Goal: Transaction & Acquisition: Purchase product/service

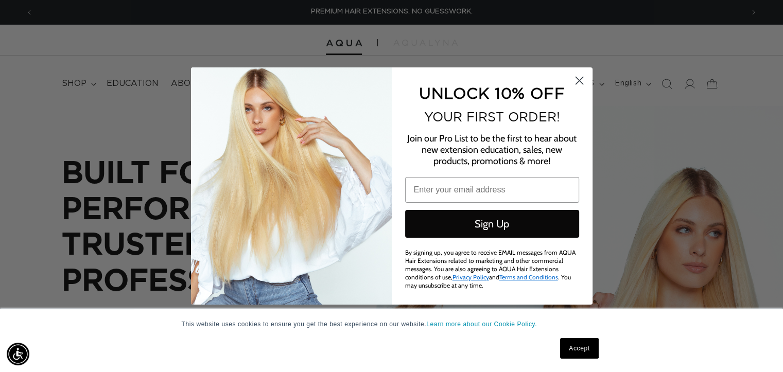
click at [581, 77] on circle "Close dialog" at bounding box center [578, 80] width 17 height 17
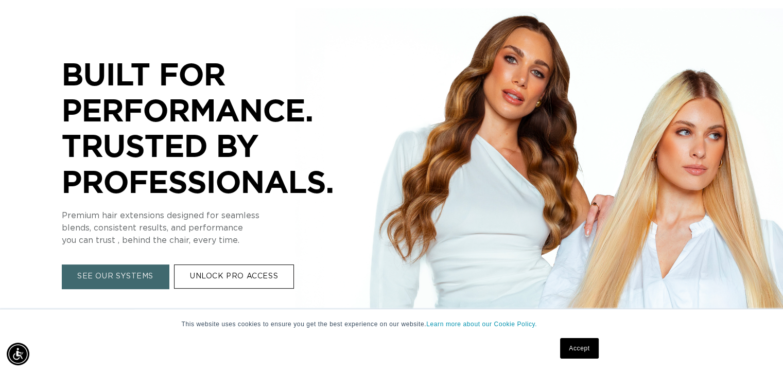
scroll to position [206, 0]
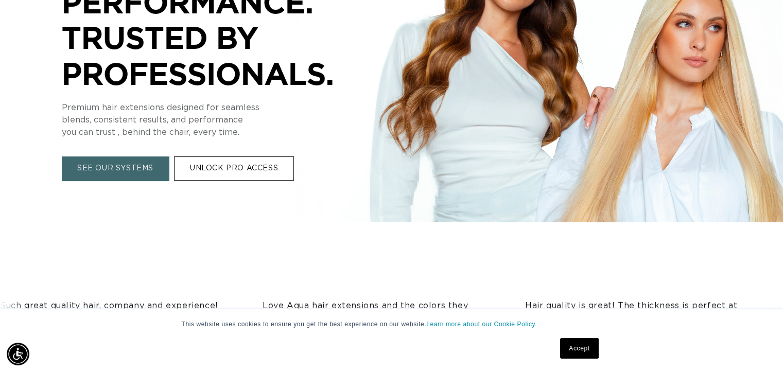
click at [253, 174] on link "UNLOCK PRO ACCESS" at bounding box center [234, 169] width 120 height 24
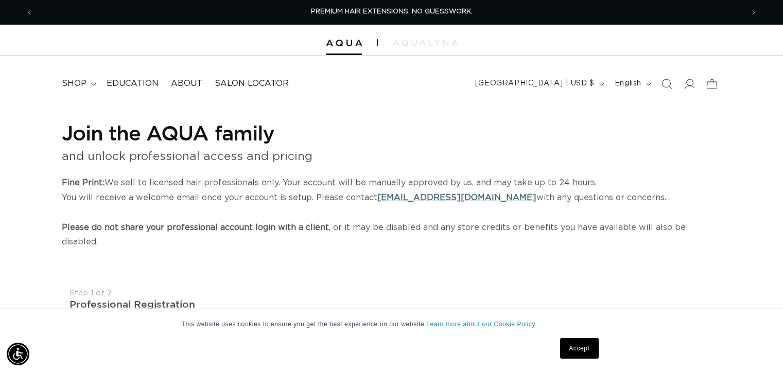
select select "US"
select select "[GEOGRAPHIC_DATA]"
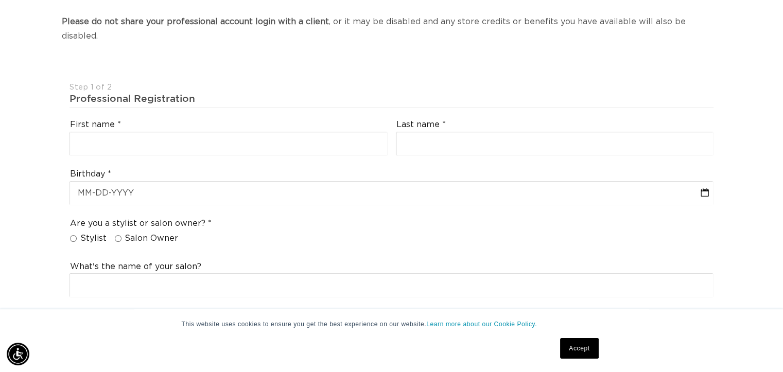
scroll to position [0, 1435]
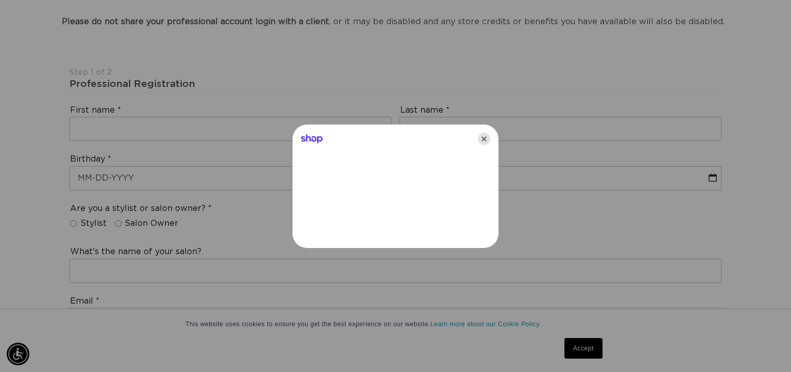
click at [482, 138] on icon "Close" at bounding box center [484, 139] width 12 height 12
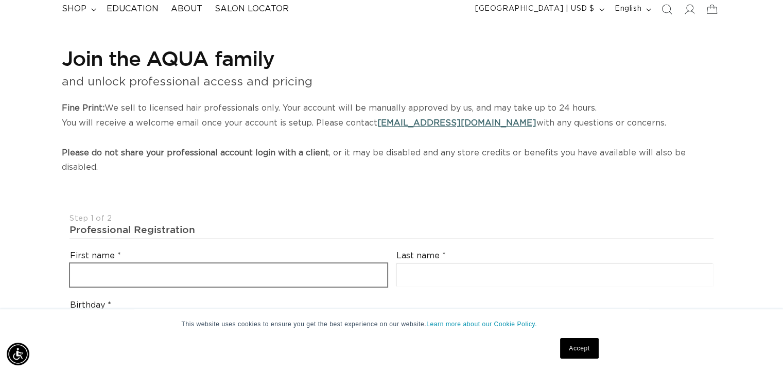
scroll to position [137, 0]
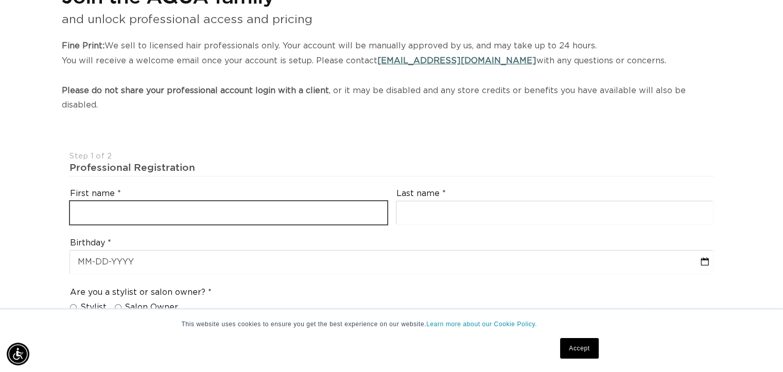
drag, startPoint x: 105, startPoint y: 192, endPoint x: 114, endPoint y: 194, distance: 9.5
click at [105, 201] on input "text" at bounding box center [228, 212] width 317 height 23
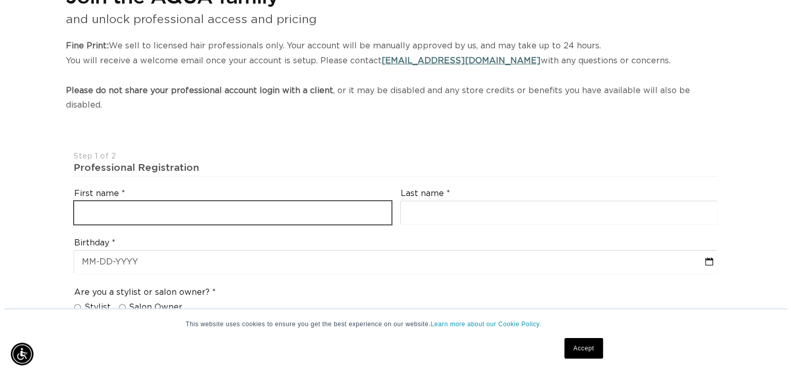
scroll to position [0, 0]
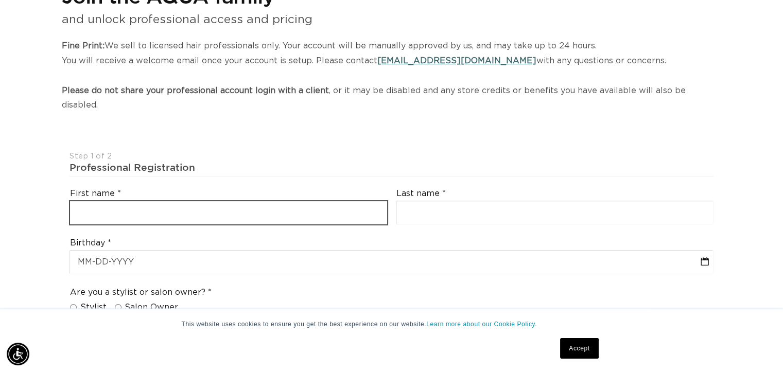
type input "Daphne"
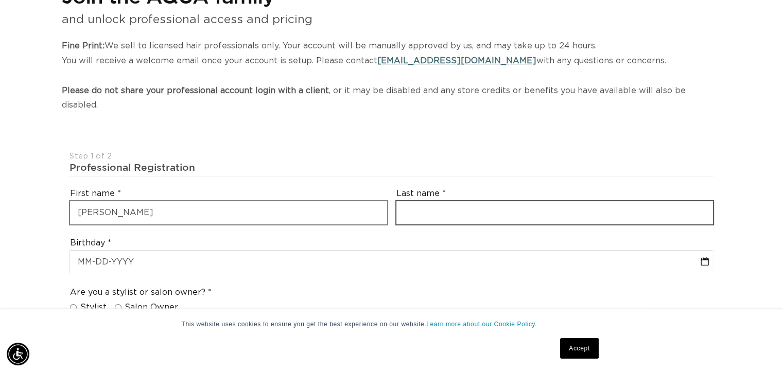
type input "Kauffman"
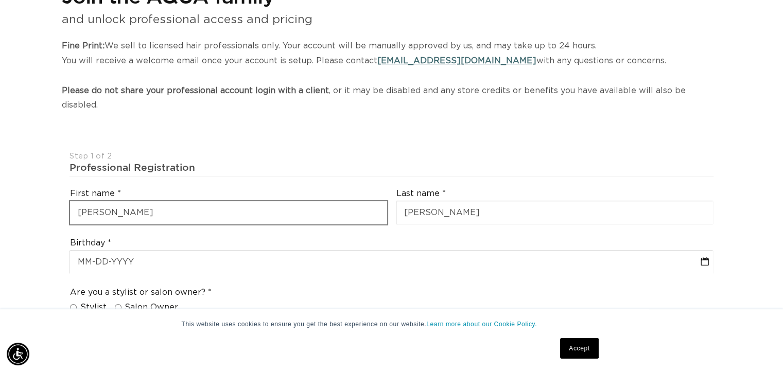
type input "RebelChics@Rebelchics.com"
type input "+1 605 201 0396"
select select "South Dakota"
type input "57108"
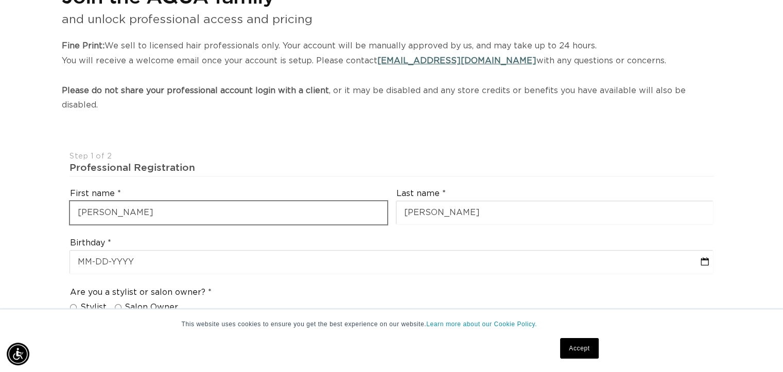
type input "RebelChics LLC"
type input "+1 605 201 0396"
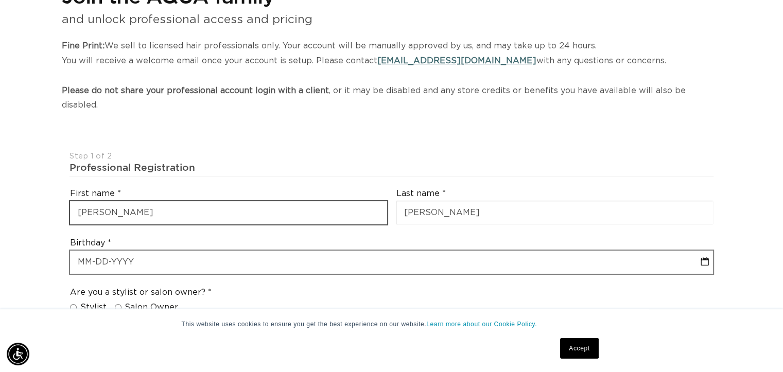
select select "7"
select select "2025"
type input "DAVID"
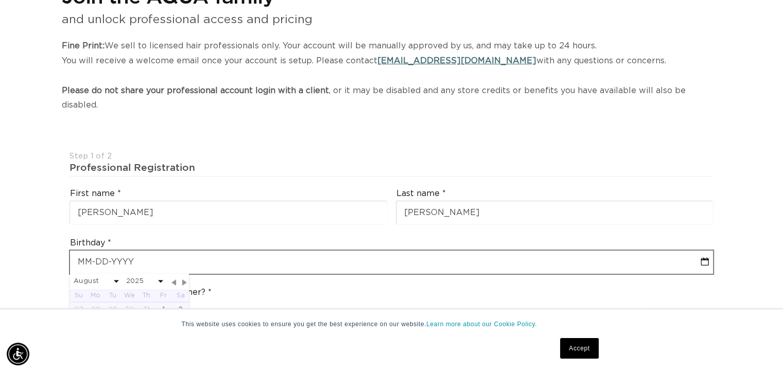
scroll to position [0, 1419]
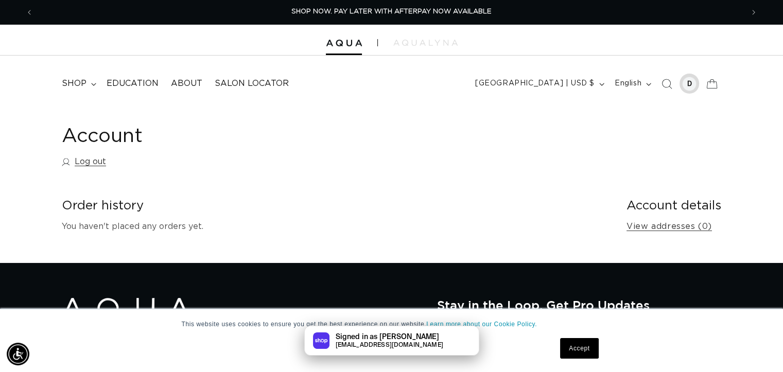
scroll to position [0, 1419]
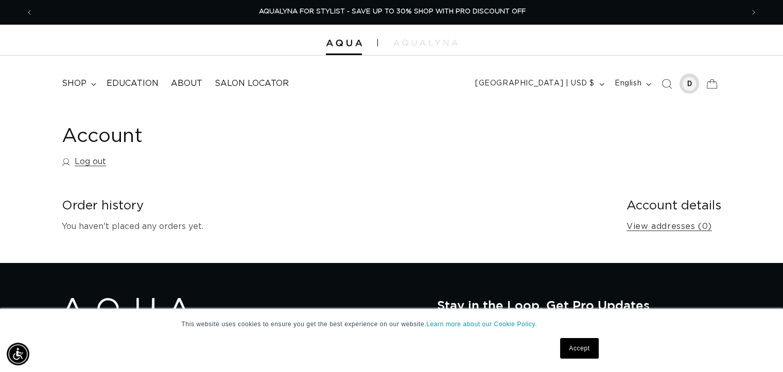
click at [692, 82] on div at bounding box center [689, 84] width 14 height 14
click at [85, 83] on span "shop" at bounding box center [74, 83] width 25 height 11
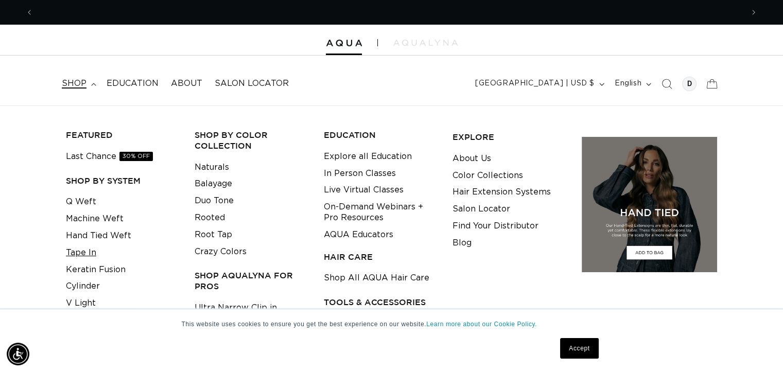
scroll to position [0, 0]
click at [82, 251] on link "Tape In" at bounding box center [81, 253] width 30 height 17
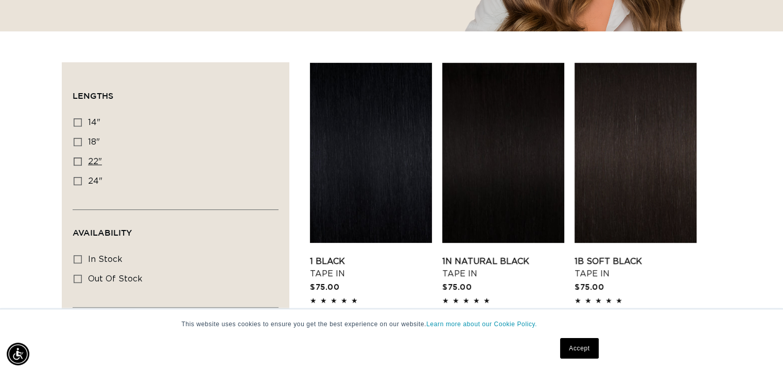
scroll to position [274, 0]
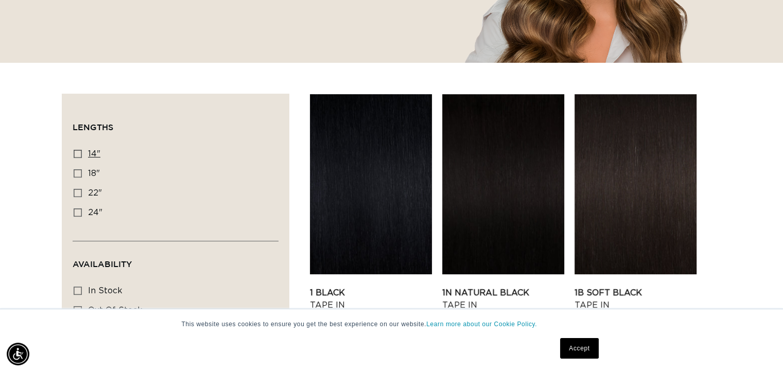
drag, startPoint x: 75, startPoint y: 153, endPoint x: 82, endPoint y: 160, distance: 9.5
click at [74, 154] on icon at bounding box center [78, 154] width 8 height 8
click at [74, 154] on input "14" 14" (35 products)" at bounding box center [78, 154] width 8 height 8
checkbox input "true"
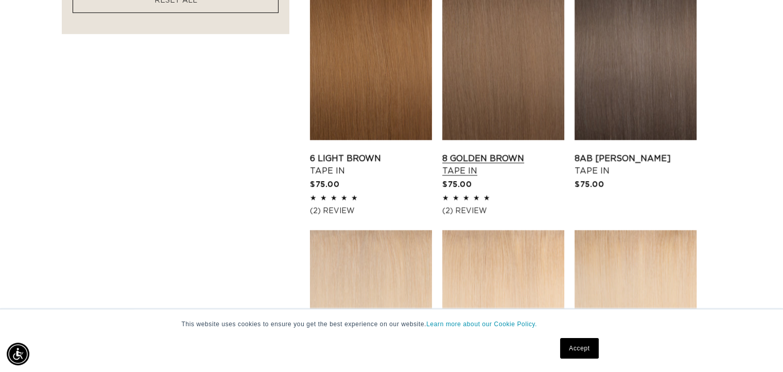
scroll to position [0, 710]
click at [500, 152] on link "8 Golden Brown Tape In" at bounding box center [503, 164] width 122 height 25
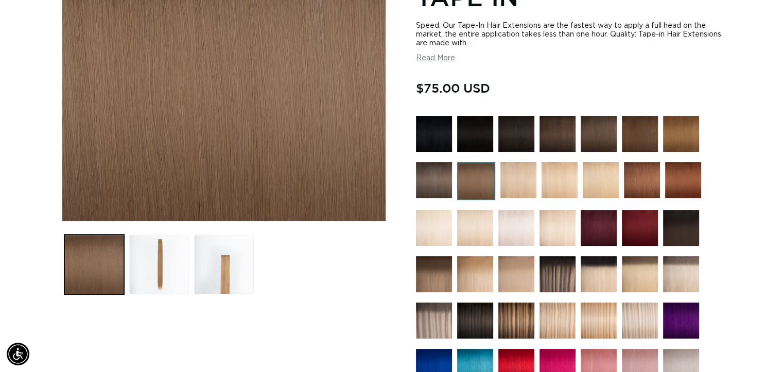
click at [466, 276] on img at bounding box center [475, 274] width 36 height 36
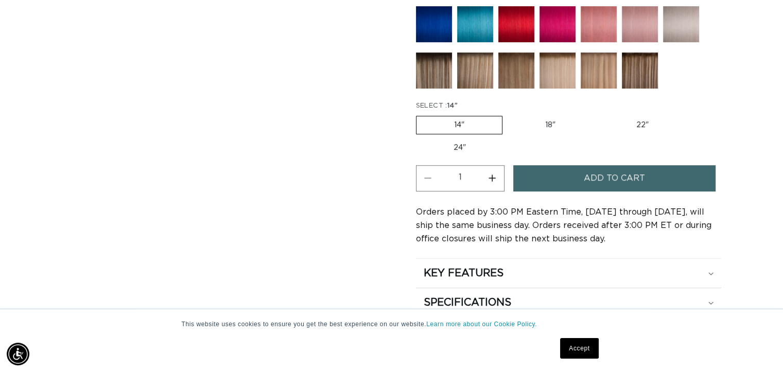
scroll to position [0, 1419]
click at [476, 78] on img at bounding box center [475, 71] width 36 height 36
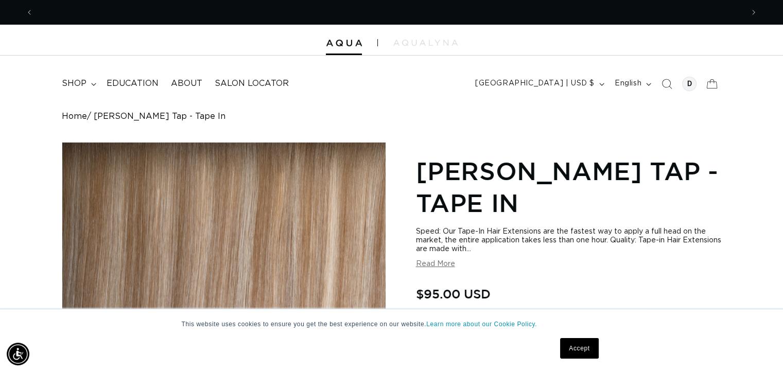
scroll to position [0, 710]
click at [436, 265] on button "Read More" at bounding box center [435, 264] width 39 height 9
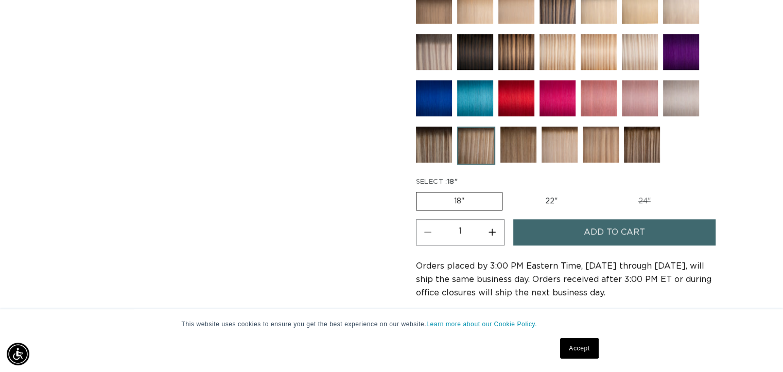
click at [601, 145] on img at bounding box center [601, 145] width 36 height 36
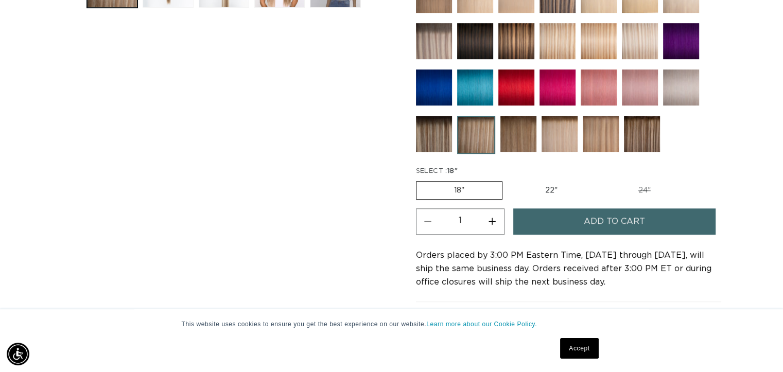
scroll to position [686, 0]
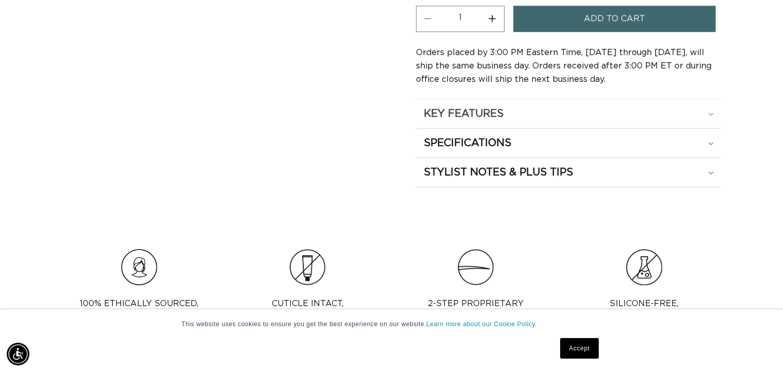
click at [491, 111] on h2 "KEY FEATURES" at bounding box center [464, 113] width 80 height 13
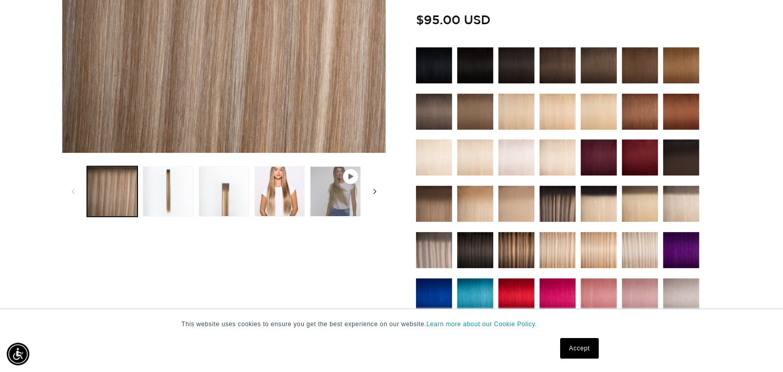
scroll to position [0, 0]
click at [374, 190] on icon "Slide right" at bounding box center [375, 191] width 4 height 11
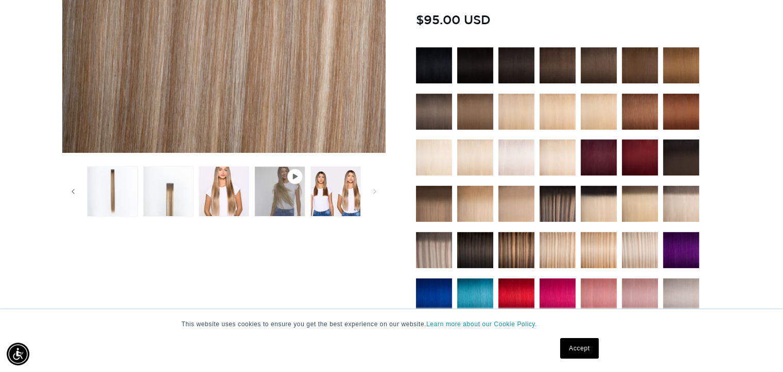
scroll to position [0, 710]
click at [293, 176] on icon "Gallery Viewer" at bounding box center [295, 177] width 5 height 6
click at [292, 171] on span "Gallery Viewer" at bounding box center [295, 176] width 10 height 10
click at [293, 175] on icon "Gallery Viewer" at bounding box center [295, 177] width 5 height 6
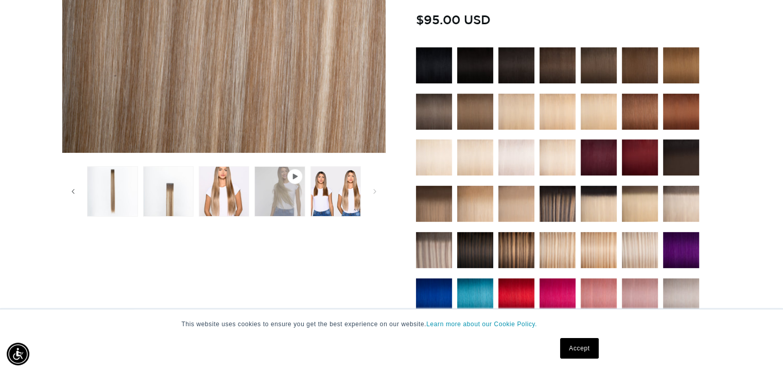
click at [284, 197] on button "Play video 1 in gallery view" at bounding box center [279, 191] width 50 height 50
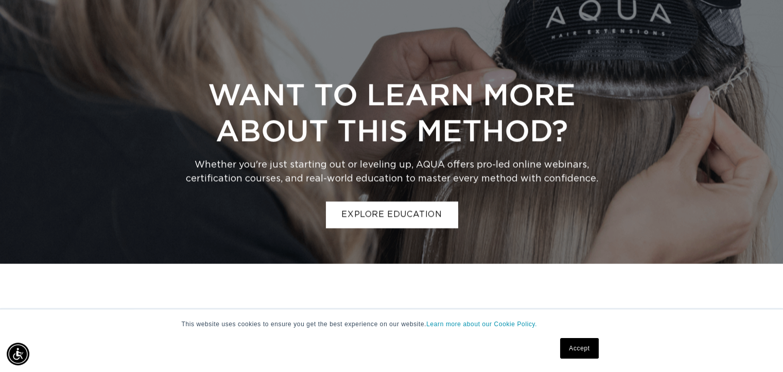
scroll to position [0, 1419]
click at [640, 156] on div "Want to Learn More About This Method? Whether you're just starting out or level…" at bounding box center [391, 101] width 783 height 326
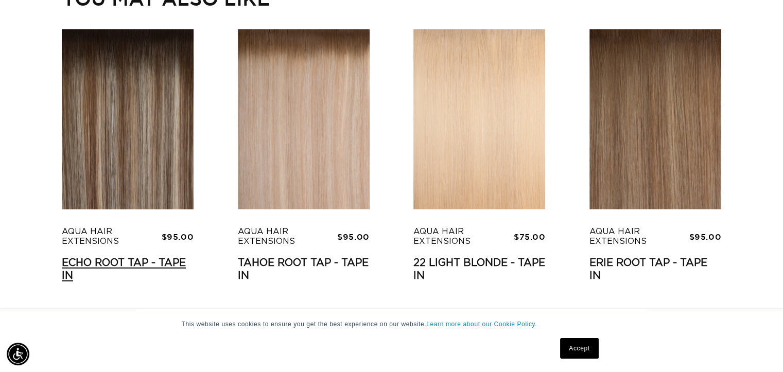
click at [167, 257] on link "Echo Root Tap - Tape In" at bounding box center [128, 270] width 132 height 26
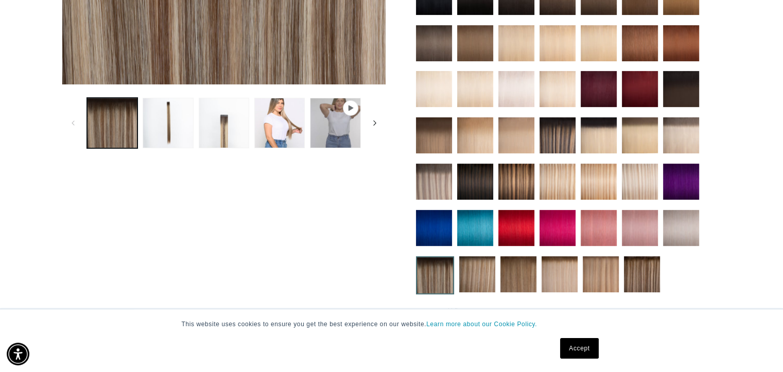
scroll to position [0, 710]
click at [373, 122] on icon "Slide right" at bounding box center [375, 122] width 4 height 11
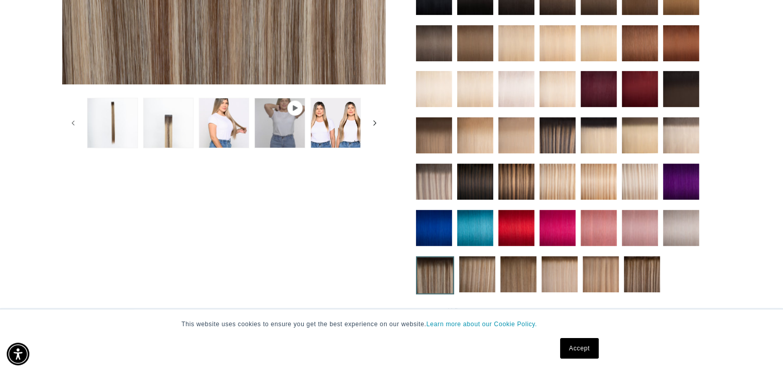
scroll to position [0, 1419]
click at [229, 122] on button "Load image 4 in gallery view" at bounding box center [224, 123] width 50 height 50
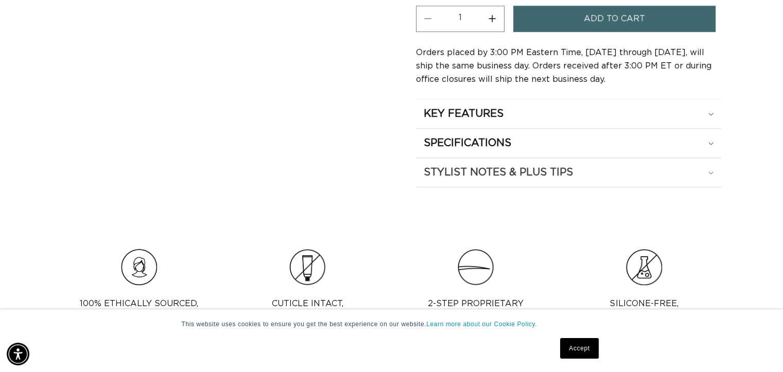
scroll to position [0, 710]
click at [708, 116] on icon at bounding box center [710, 114] width 5 height 3
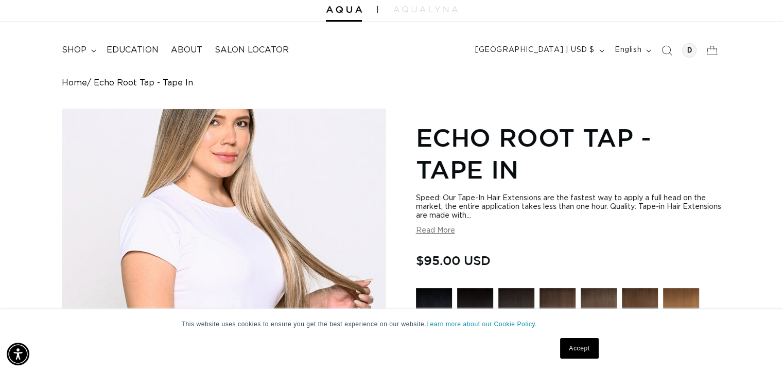
scroll to position [0, 0]
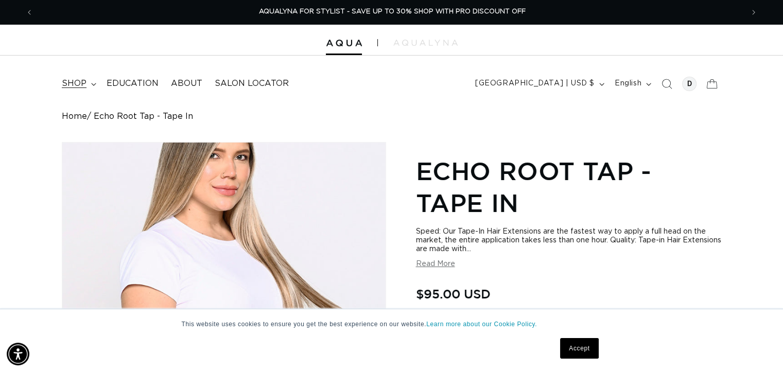
drag, startPoint x: 84, startPoint y: 82, endPoint x: 91, endPoint y: 86, distance: 7.2
click at [84, 83] on span "shop" at bounding box center [74, 83] width 25 height 11
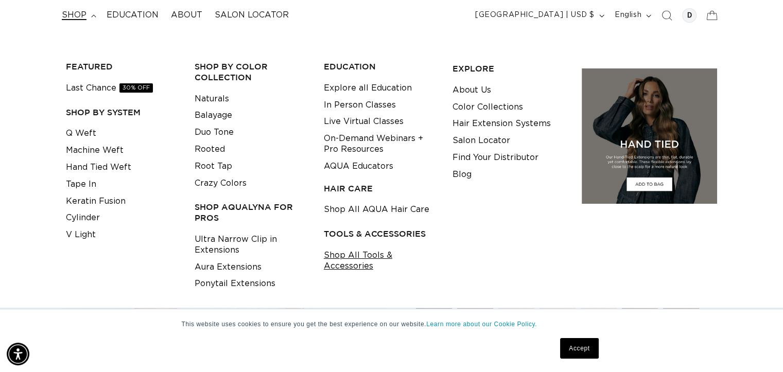
click at [359, 254] on link "Shop All Tools & Accessories" at bounding box center [380, 261] width 113 height 28
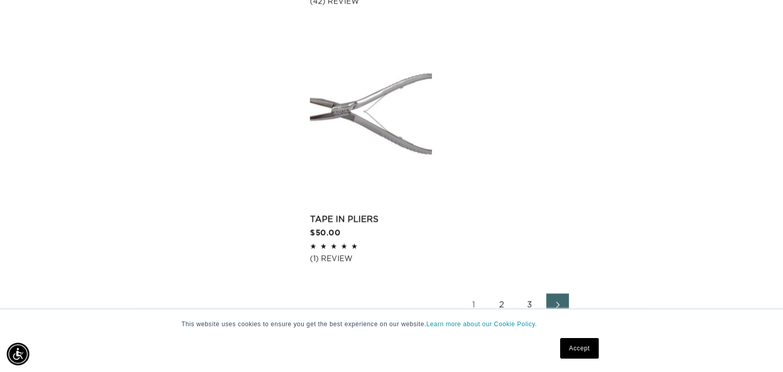
scroll to position [1853, 0]
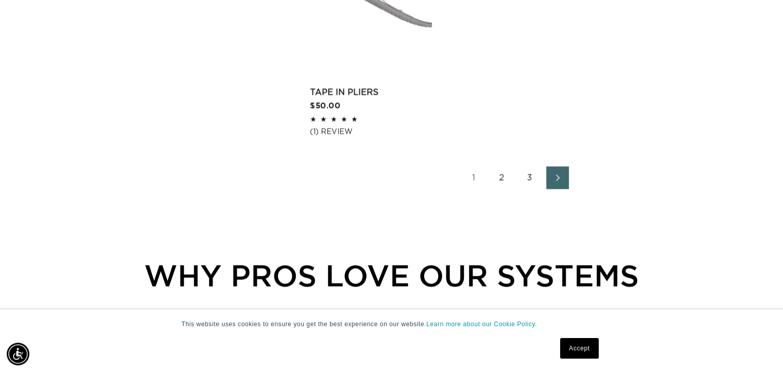
click at [501, 166] on link "2" at bounding box center [502, 177] width 23 height 23
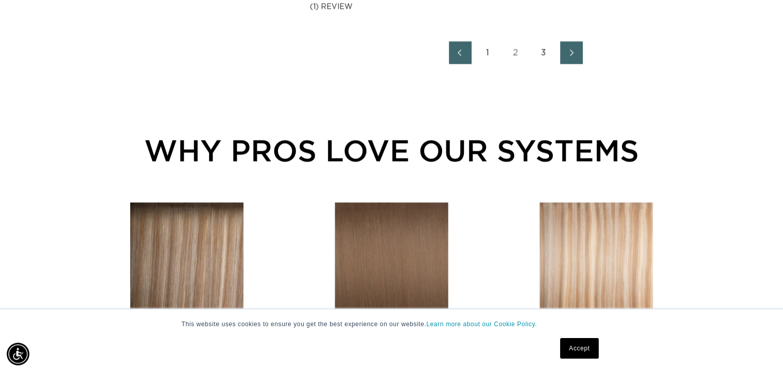
click at [540, 54] on link "3" at bounding box center [543, 53] width 23 height 23
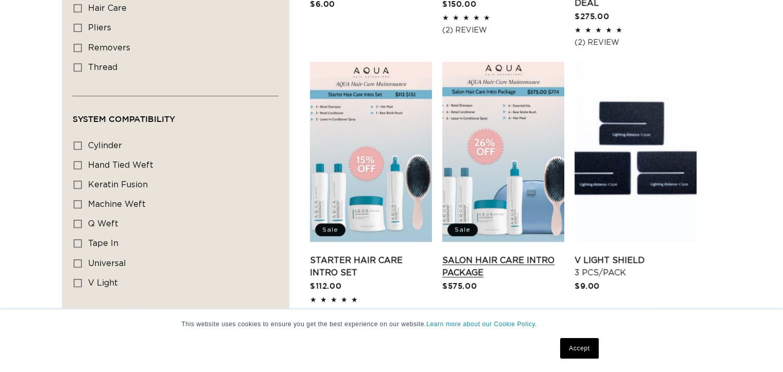
scroll to position [0, 710]
